Goal: Task Accomplishment & Management: Manage account settings

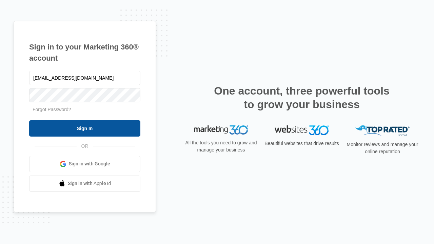
click at [85, 128] on input "Sign In" at bounding box center [84, 128] width 111 height 16
